Goal: Information Seeking & Learning: Find specific fact

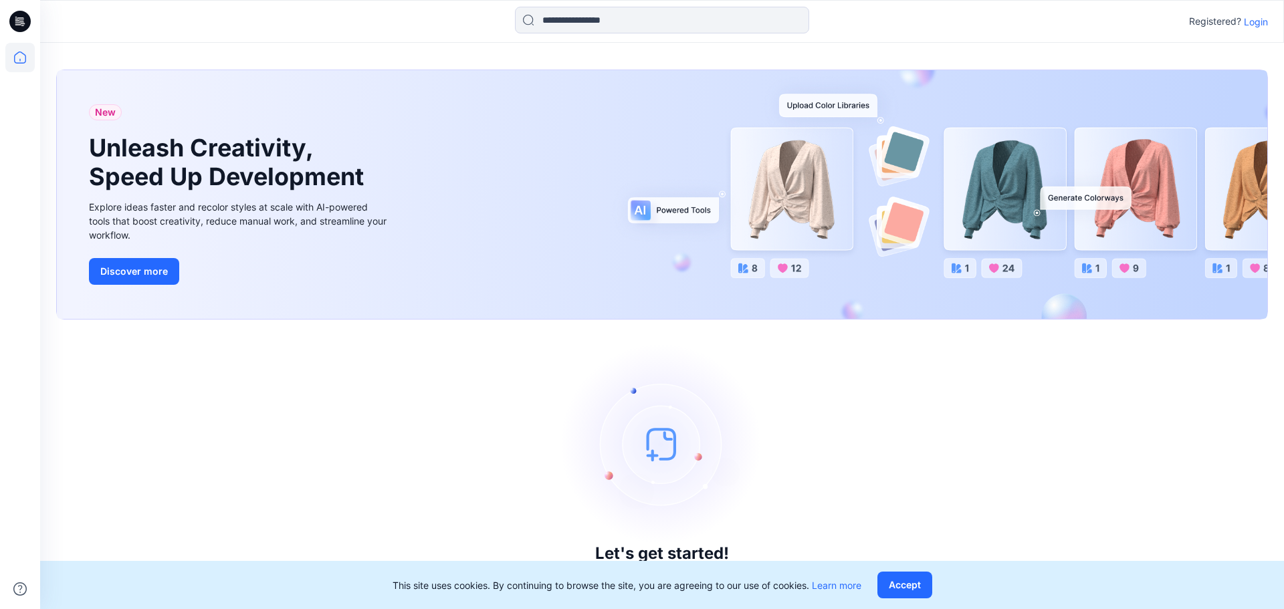
click at [1261, 17] on p "Login" at bounding box center [1256, 22] width 24 height 14
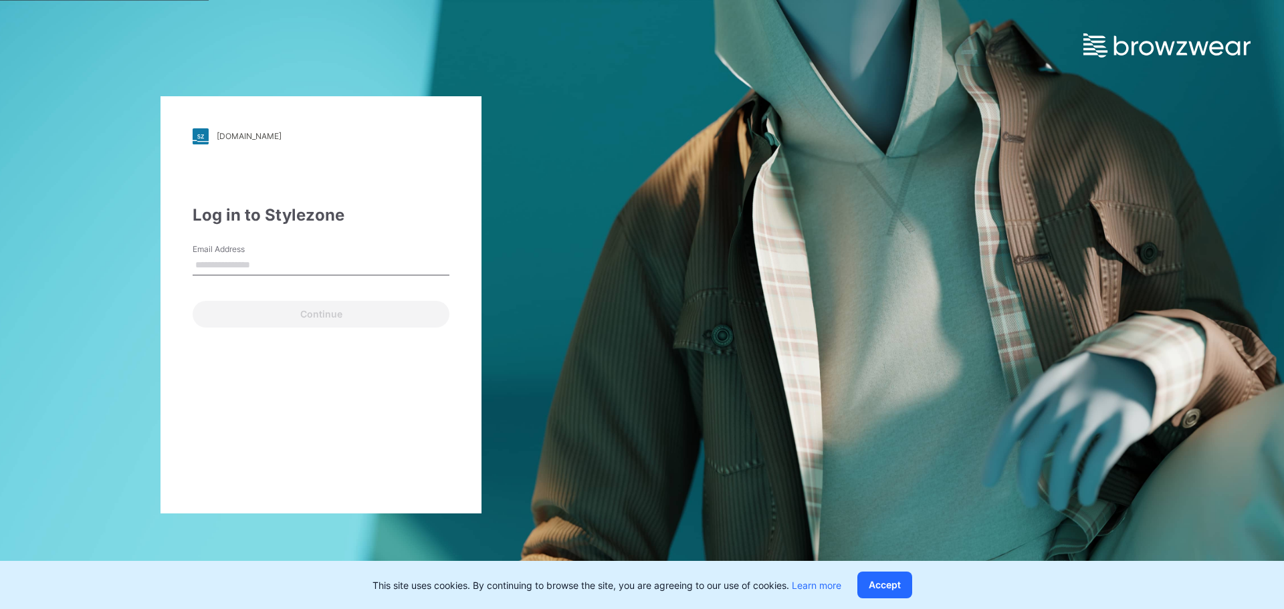
type input "**********"
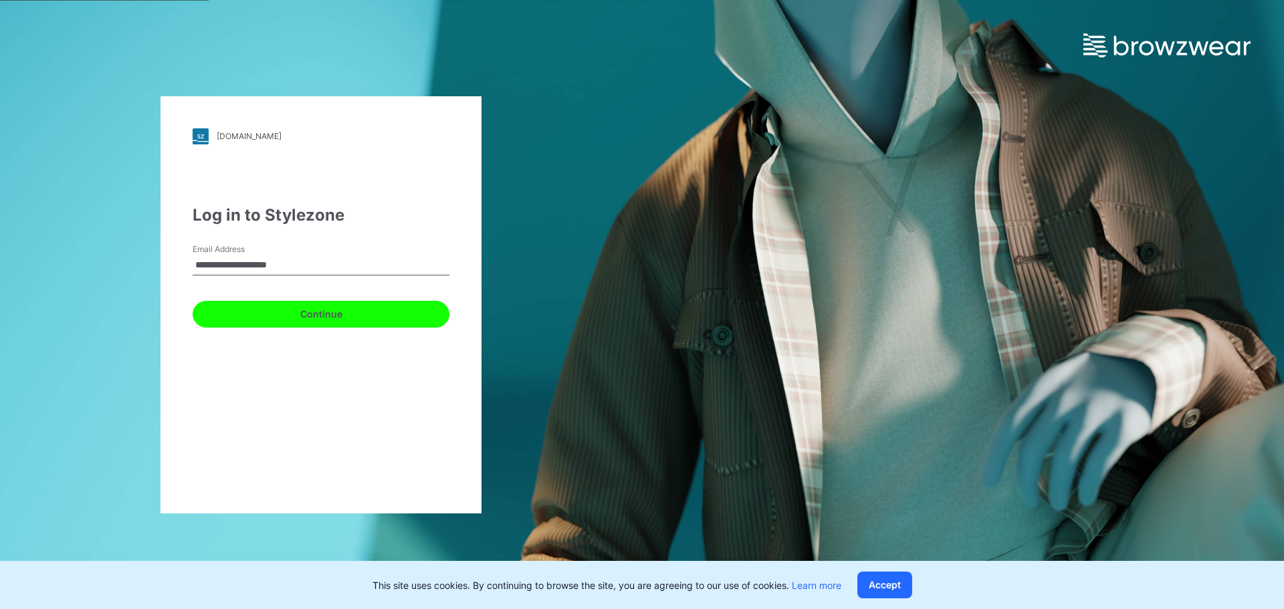
click at [336, 316] on button "Continue" at bounding box center [321, 314] width 257 height 27
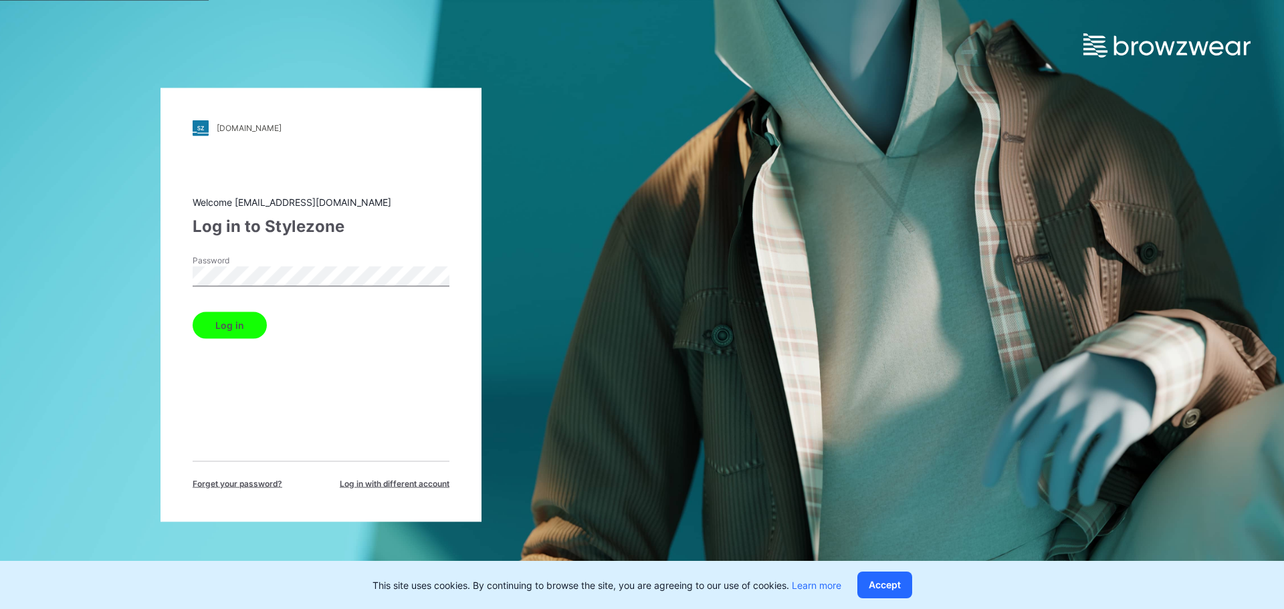
click at [250, 328] on button "Log in" at bounding box center [230, 325] width 74 height 27
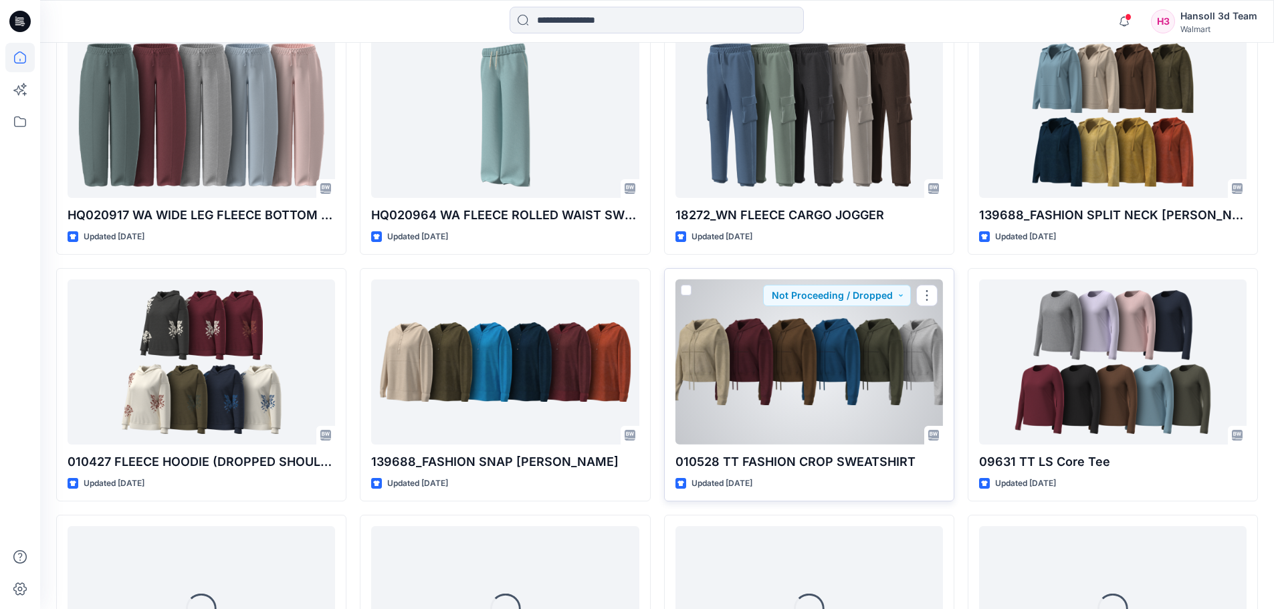
scroll to position [6636, 0]
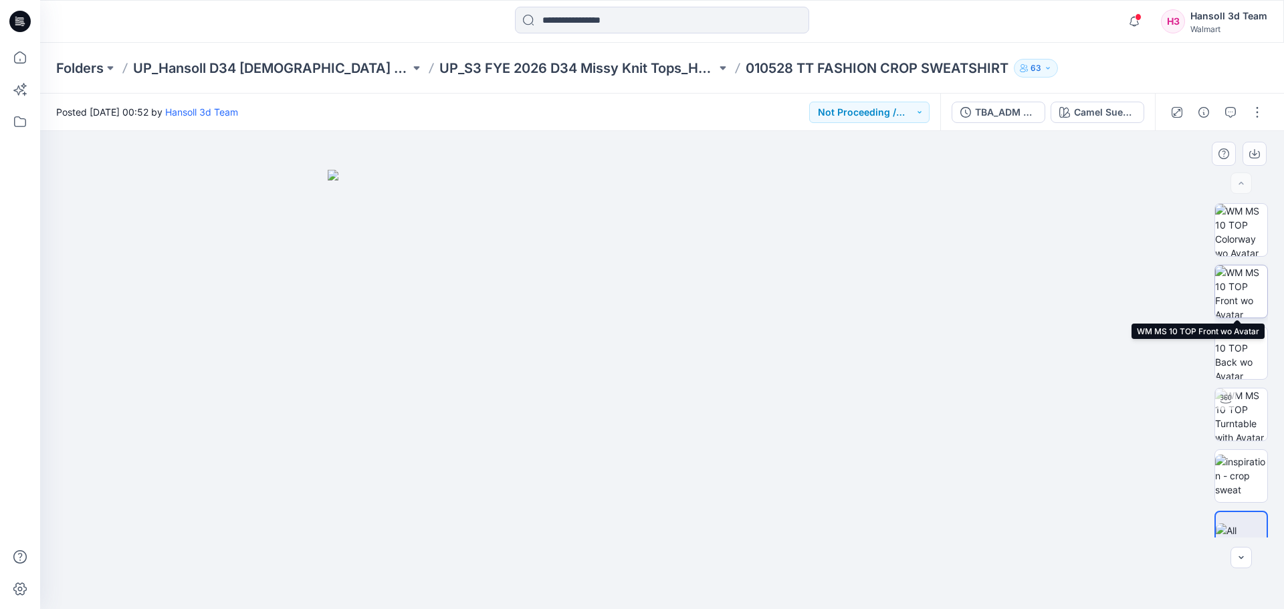
click at [1257, 289] on img at bounding box center [1241, 291] width 52 height 52
drag, startPoint x: 683, startPoint y: 252, endPoint x: 615, endPoint y: 375, distance: 141.0
click at [615, 375] on img at bounding box center [662, 370] width 665 height 478
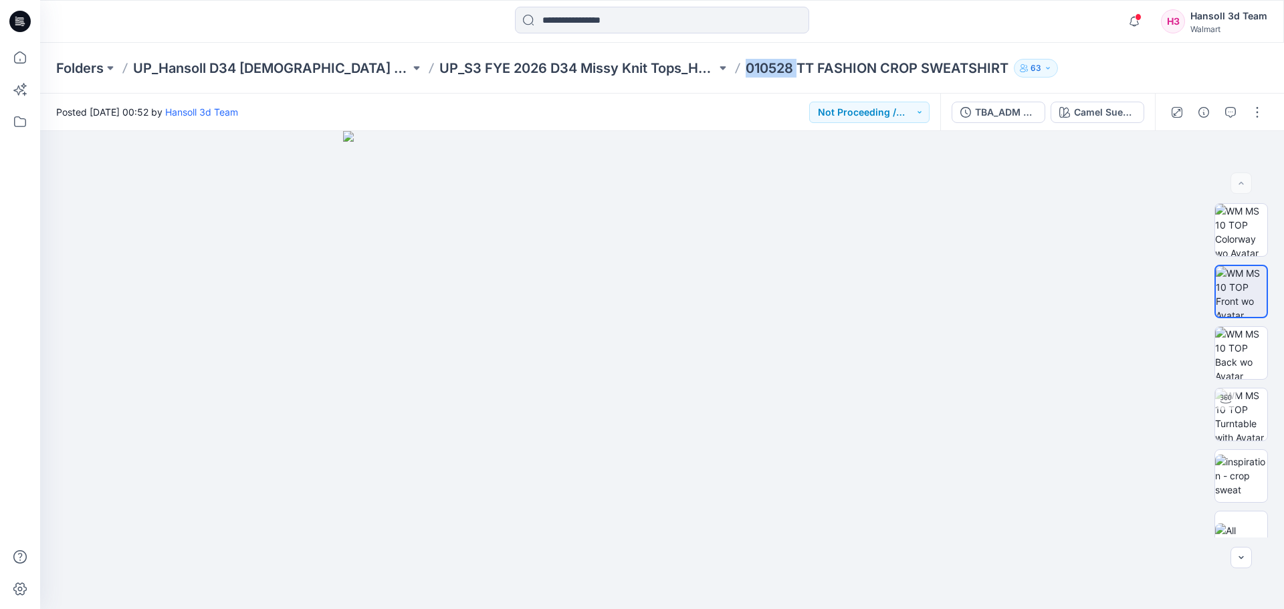
drag, startPoint x: 734, startPoint y: 68, endPoint x: 682, endPoint y: 66, distance: 52.2
click at [682, 66] on div "Folders UP_Hansoll D34 [DEMOGRAPHIC_DATA] Knit Tops UP_S3 FYE 2026 D34 Missy Kn…" at bounding box center [609, 68] width 1107 height 19
copy p "010528"
